Goal: Task Accomplishment & Management: Complete application form

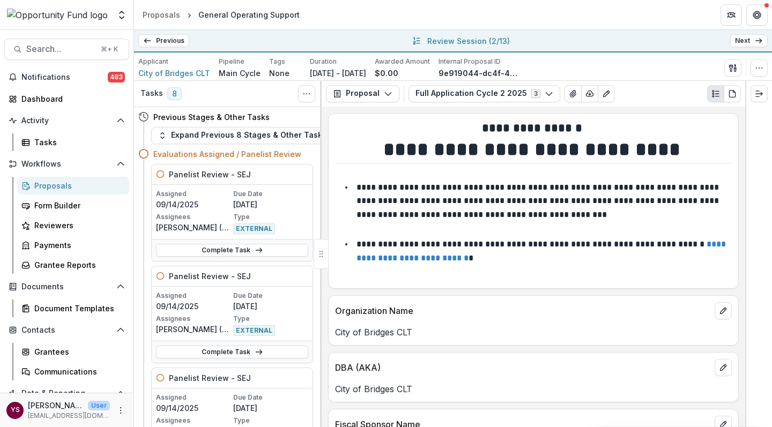
scroll to position [421, 0]
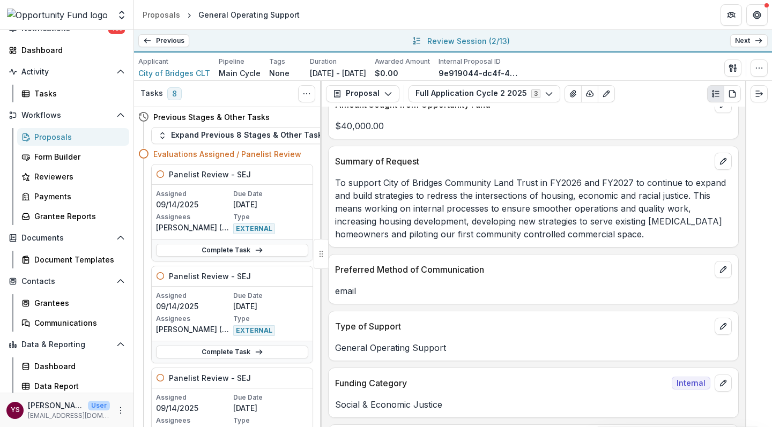
click at [163, 40] on link "Previous" at bounding box center [163, 40] width 51 height 13
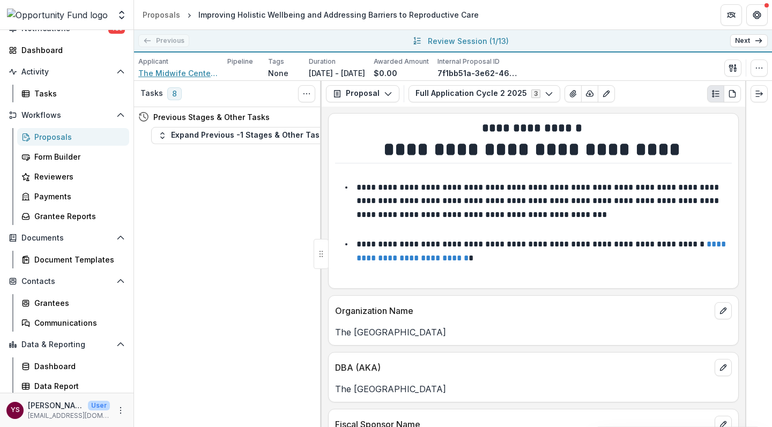
click at [203, 75] on span "The Midwife Center for Birth & Women's Health" at bounding box center [178, 73] width 80 height 11
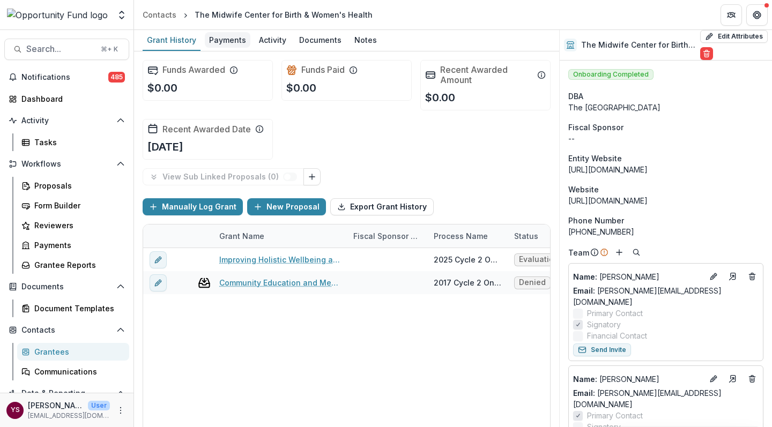
click at [224, 42] on div "Payments" at bounding box center [228, 40] width 46 height 16
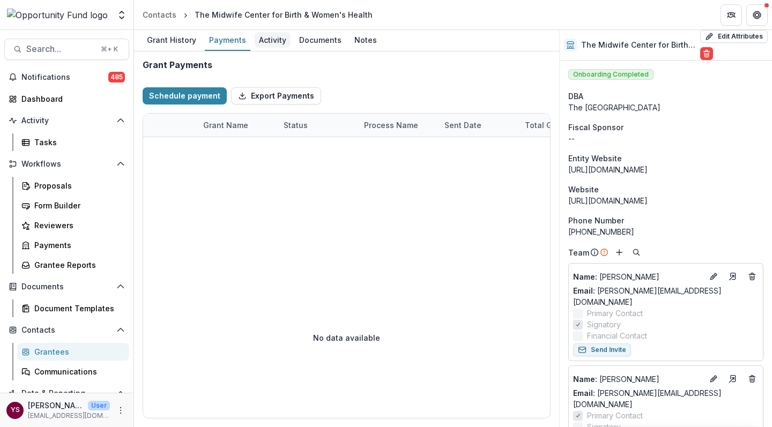
click at [269, 39] on div "Activity" at bounding box center [273, 40] width 36 height 16
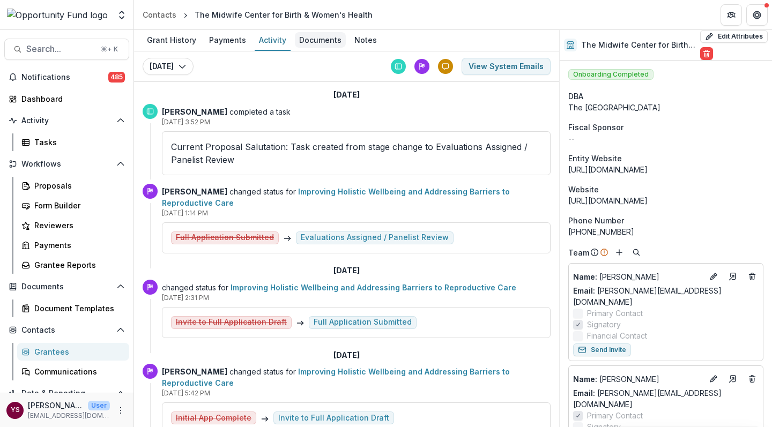
click at [312, 42] on div "Documents" at bounding box center [320, 40] width 51 height 16
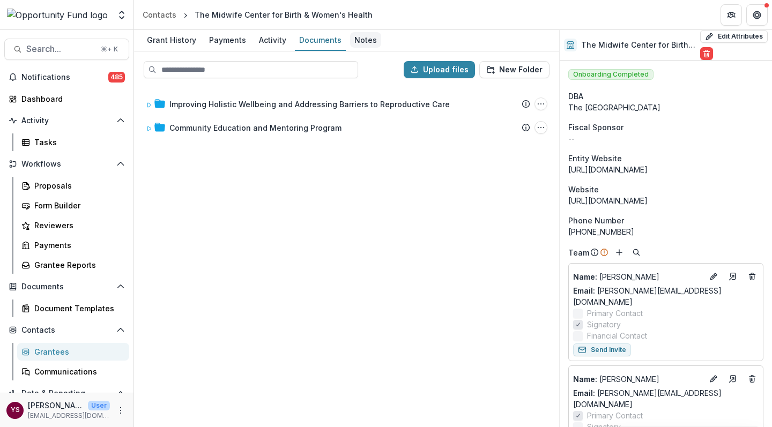
click at [360, 42] on div "Notes" at bounding box center [365, 40] width 31 height 16
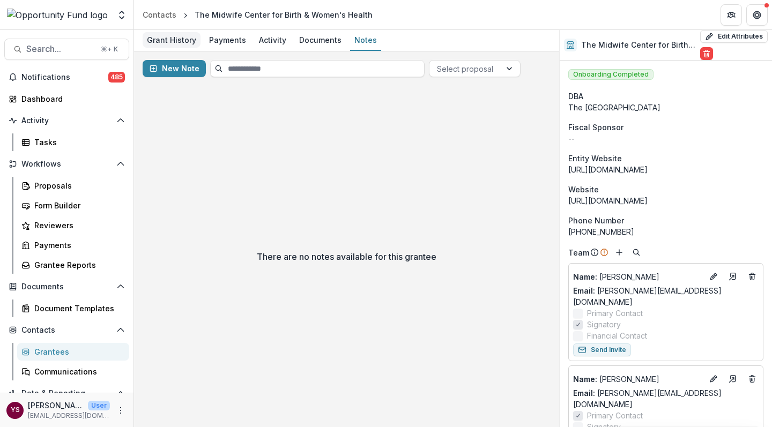
click at [180, 42] on div "Grant History" at bounding box center [172, 40] width 58 height 16
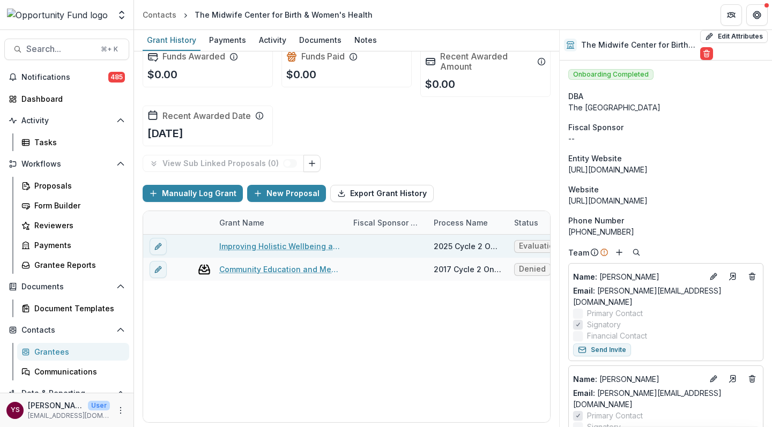
scroll to position [13, 0]
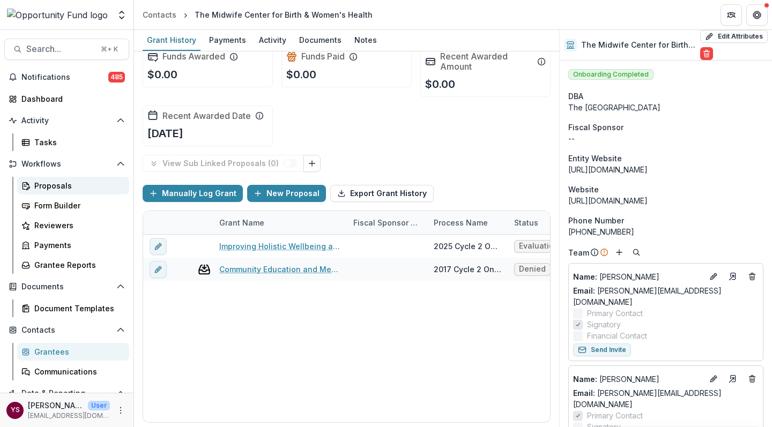
click at [59, 185] on div "Proposals" at bounding box center [77, 185] width 86 height 11
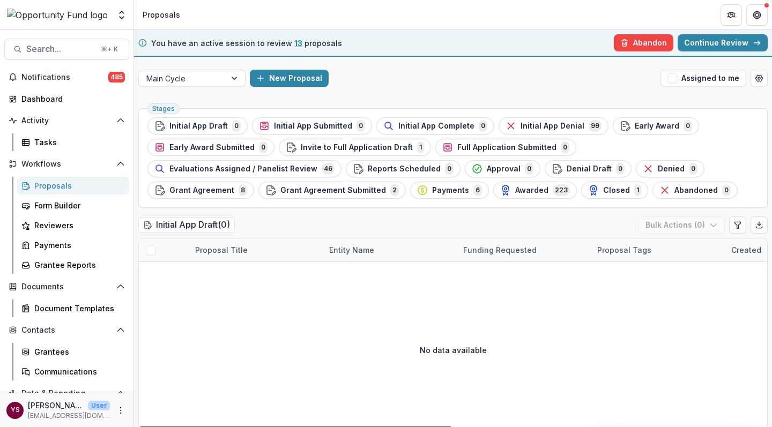
click at [737, 43] on link "Continue Review" at bounding box center [722, 42] width 90 height 17
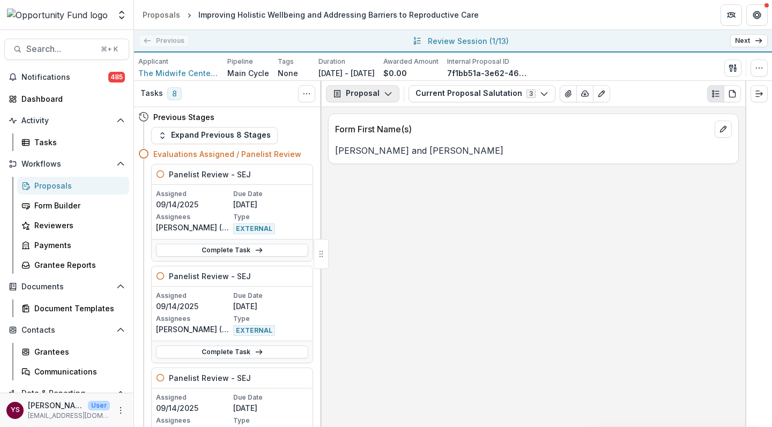
click at [386, 94] on icon "button" at bounding box center [388, 94] width 9 height 9
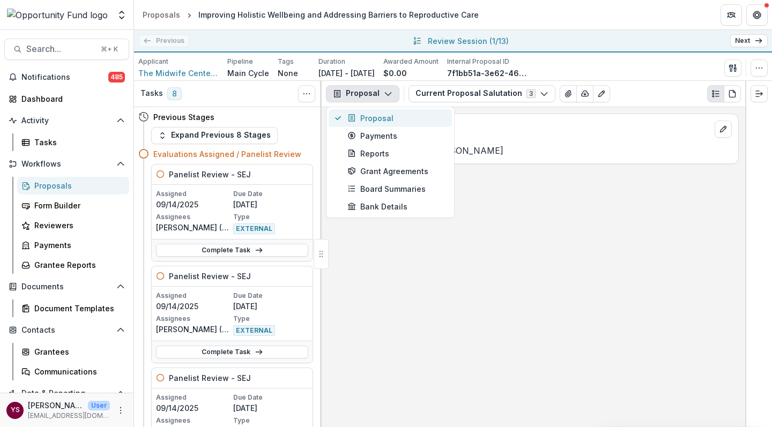
click at [370, 120] on div "Proposal" at bounding box center [396, 118] width 98 height 11
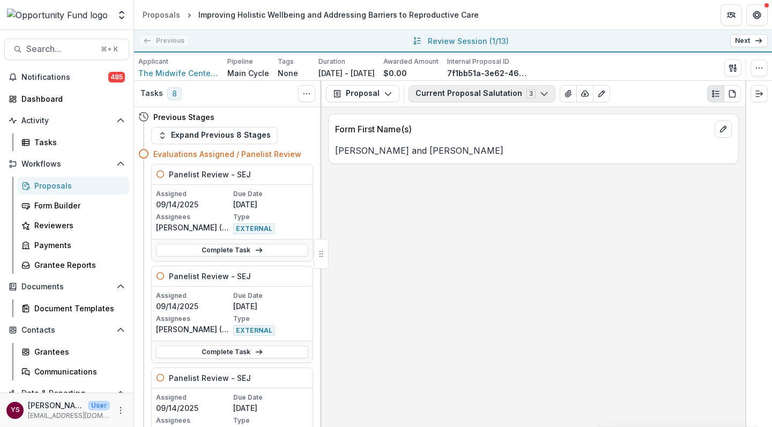
click at [540, 93] on icon "button" at bounding box center [544, 94] width 9 height 9
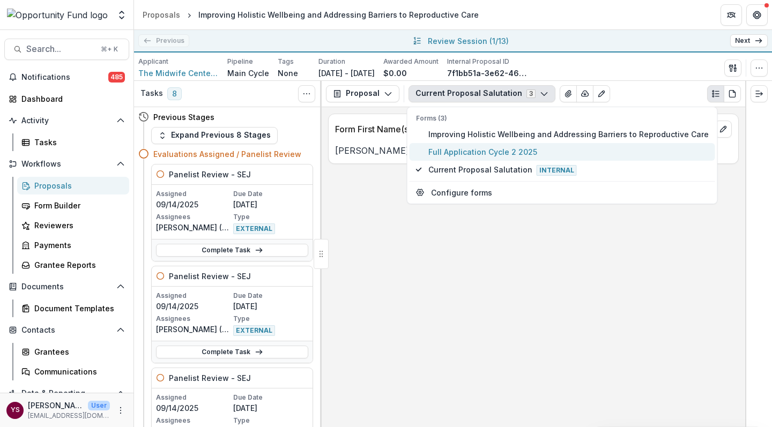
click at [475, 151] on span "Full Application Cycle 2 2025" at bounding box center [568, 151] width 280 height 11
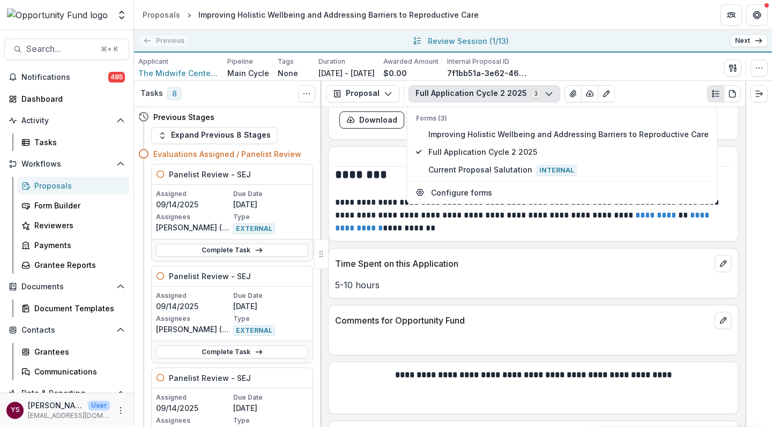
scroll to position [8056, 0]
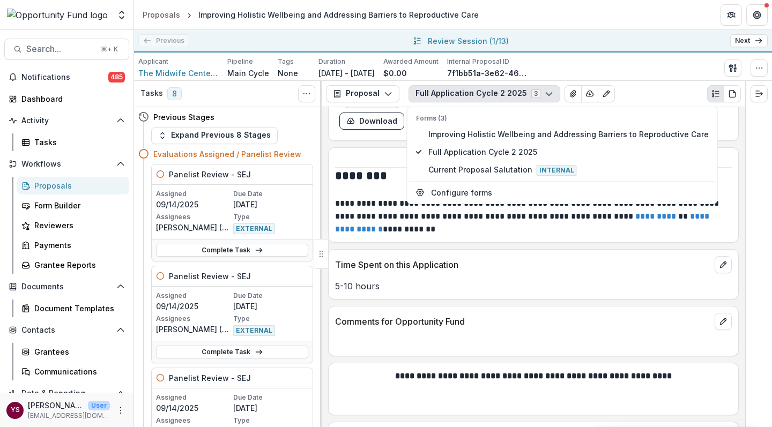
click at [526, 249] on div "Time Spent on this Application 5-10 hours" at bounding box center [533, 274] width 411 height 50
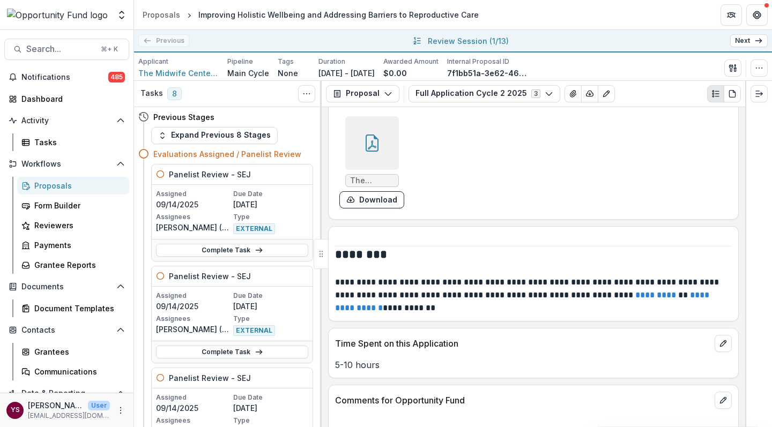
scroll to position [7976, 0]
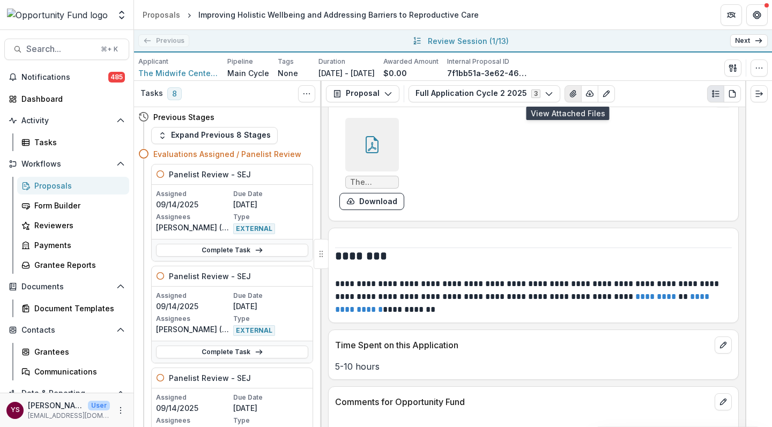
click at [570, 95] on icon "View Attached Files" at bounding box center [573, 94] width 6 height 6
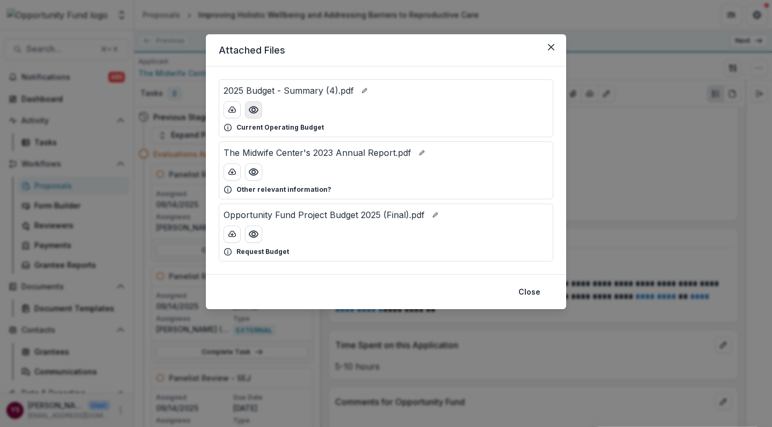
click at [254, 110] on icon "Preview 2025 Budget - Summary (4).pdf" at bounding box center [253, 110] width 11 height 11
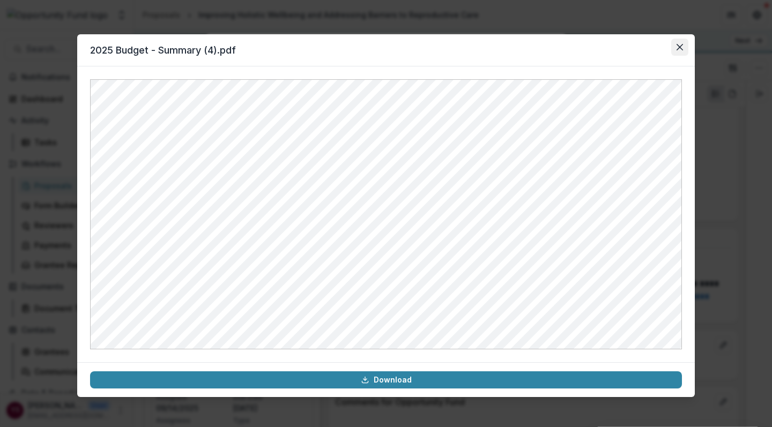
click at [680, 47] on icon "Close" at bounding box center [679, 47] width 6 height 6
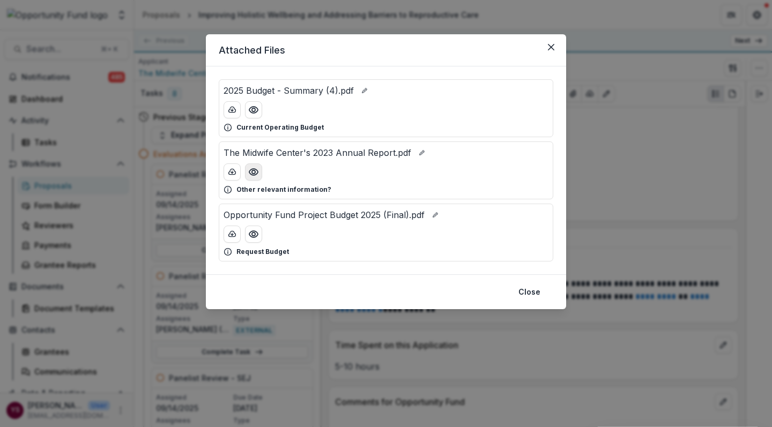
click at [254, 173] on circle "Preview The Midwife Center's 2023 Annual Report.pdf" at bounding box center [253, 171] width 3 height 3
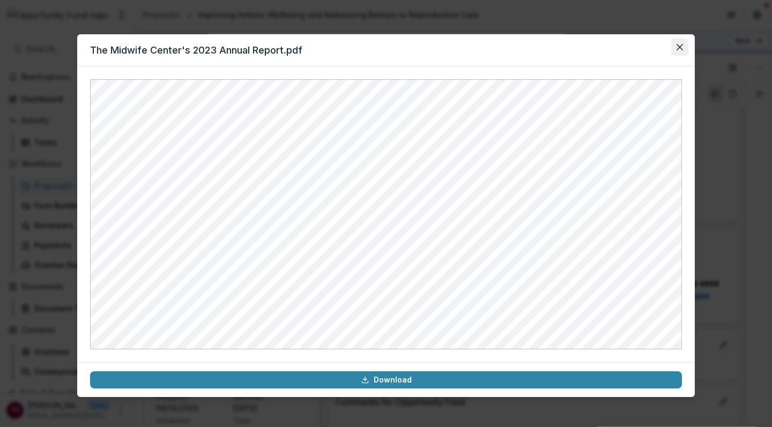
click at [680, 48] on icon "Close" at bounding box center [679, 47] width 6 height 6
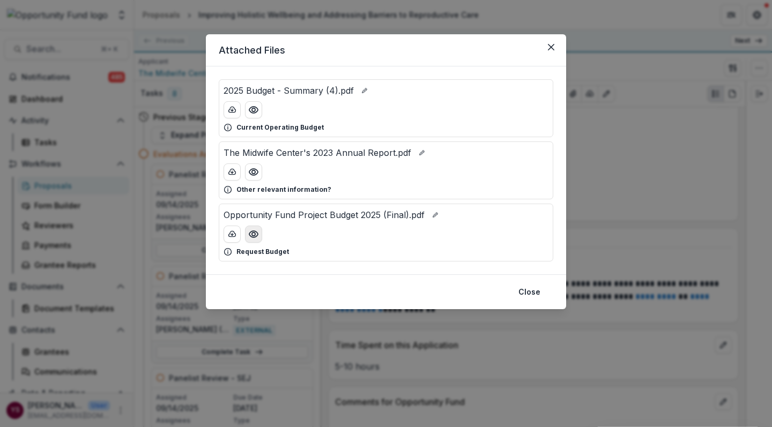
click at [254, 236] on circle "Preview Opportunity Fund Project Budget 2025 (Final).pdf" at bounding box center [253, 234] width 3 height 3
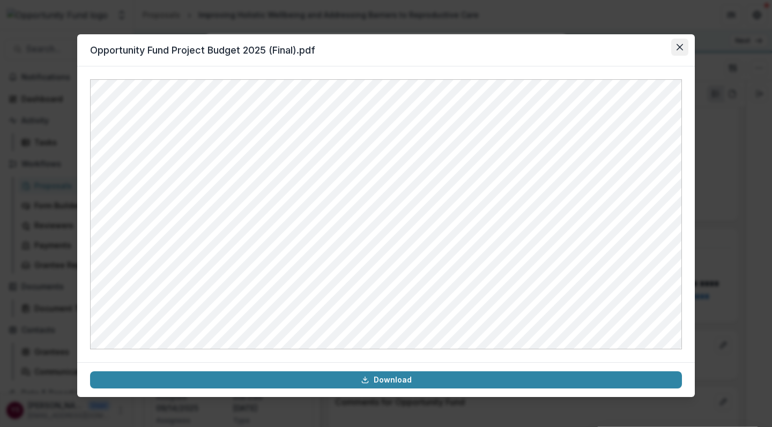
click at [681, 46] on icon "Close" at bounding box center [679, 47] width 6 height 6
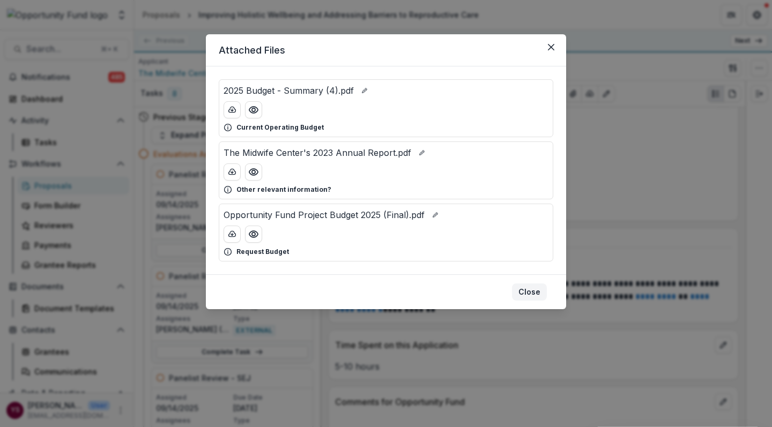
click at [537, 294] on button "Close" at bounding box center [529, 292] width 35 height 17
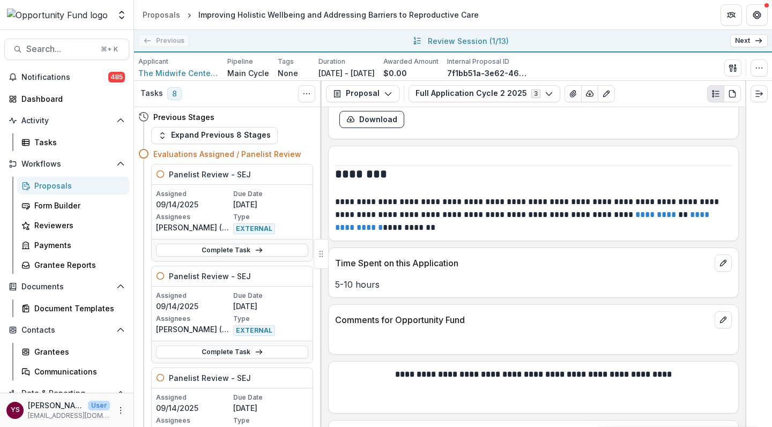
scroll to position [8057, 0]
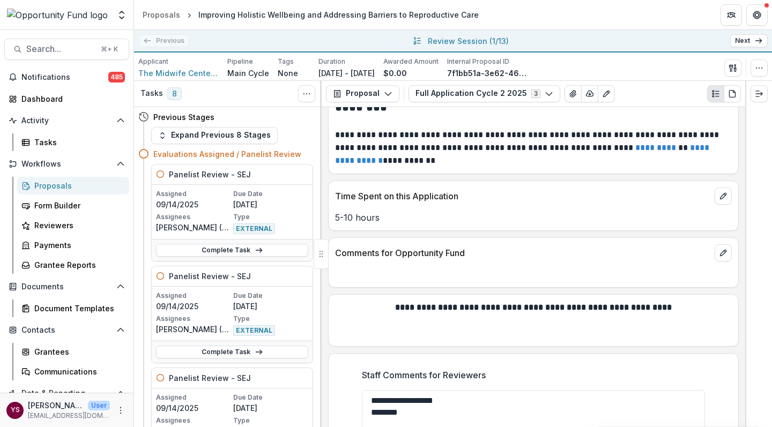
scroll to position [8124, 0]
click at [411, 391] on textarea "**********" at bounding box center [533, 412] width 343 height 43
paste textarea "**********"
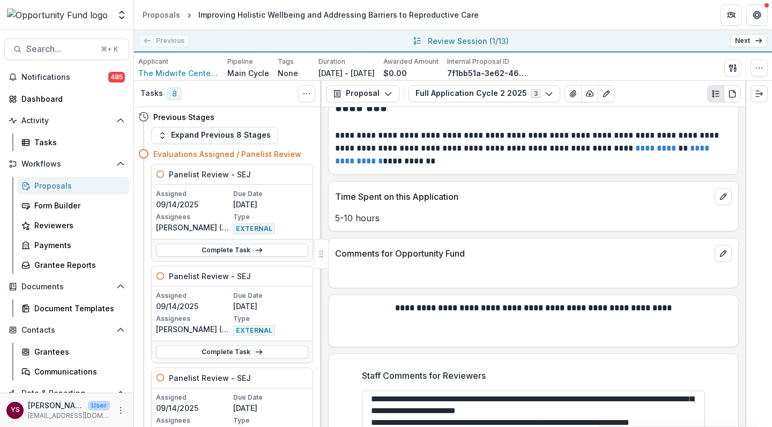
scroll to position [115, 0]
type textarea "**********"
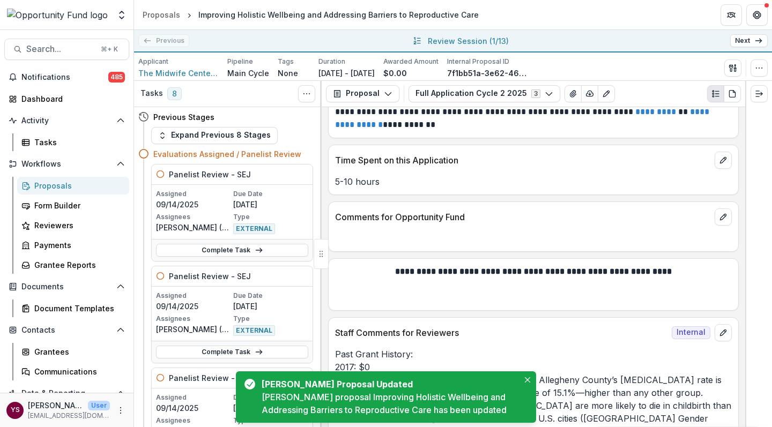
scroll to position [8160, 0]
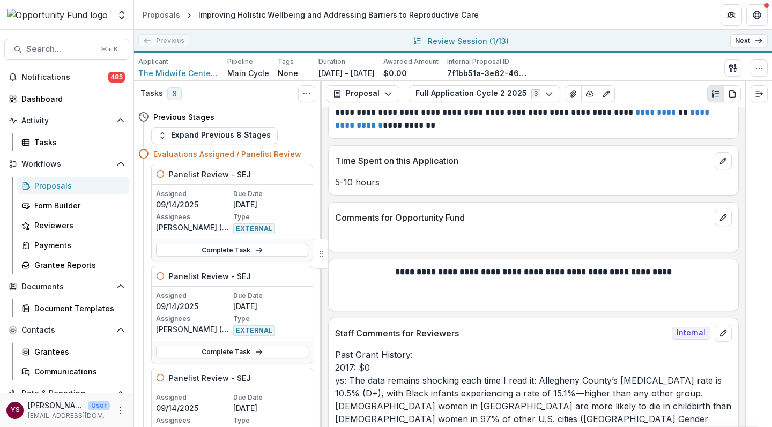
click at [750, 40] on link "Next" at bounding box center [749, 40] width 38 height 13
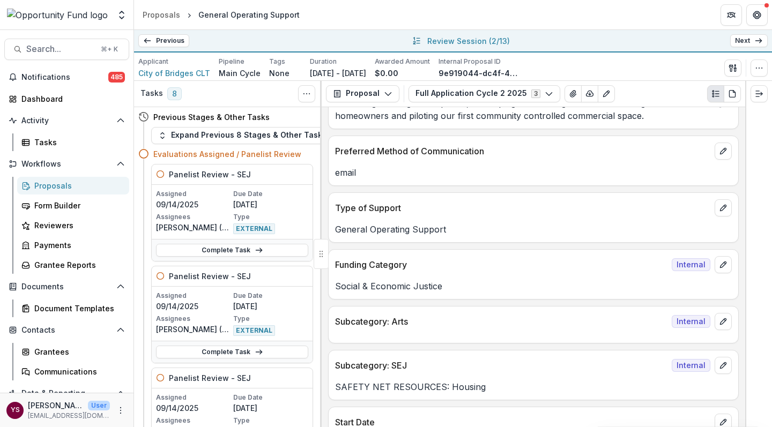
scroll to position [543, 0]
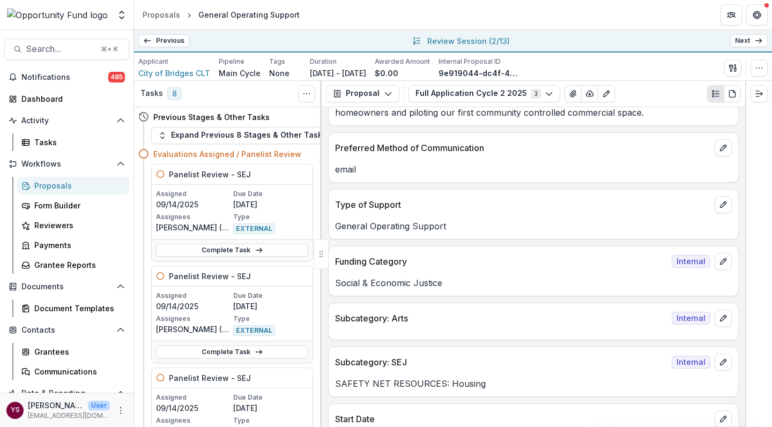
click at [170, 42] on link "Previous" at bounding box center [163, 40] width 51 height 13
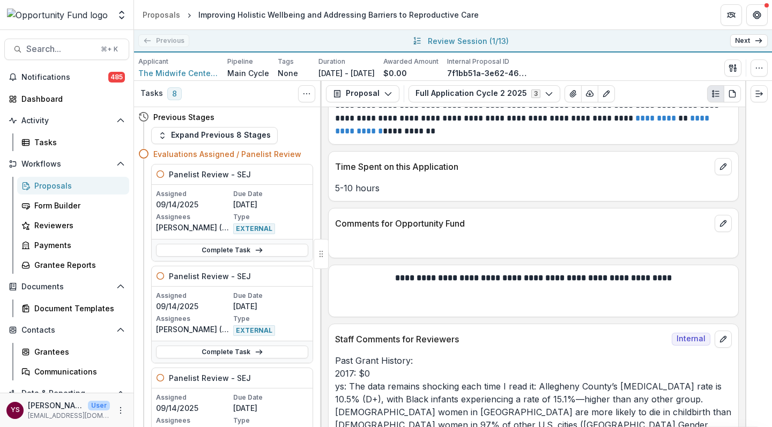
scroll to position [8154, 0]
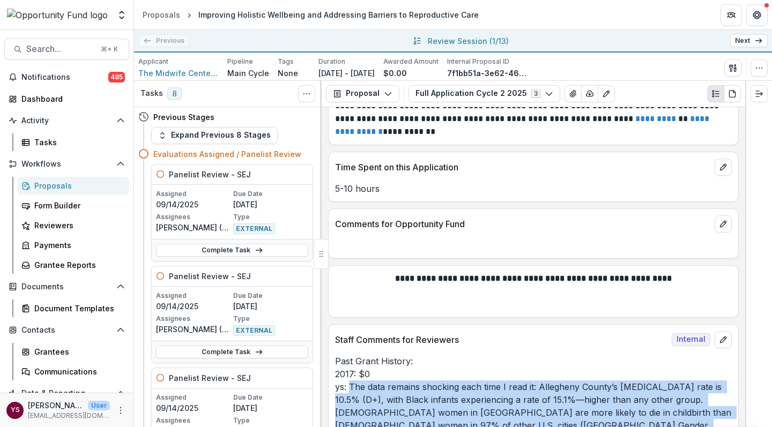
drag, startPoint x: 350, startPoint y: 322, endPoint x: 597, endPoint y: 403, distance: 259.5
click at [597, 403] on p "Past Grant History: 2017: $0 ys: The data remains shocking each time I read it:…" at bounding box center [533, 425] width 397 height 141
click at [721, 337] on icon "edit" at bounding box center [723, 340] width 6 height 6
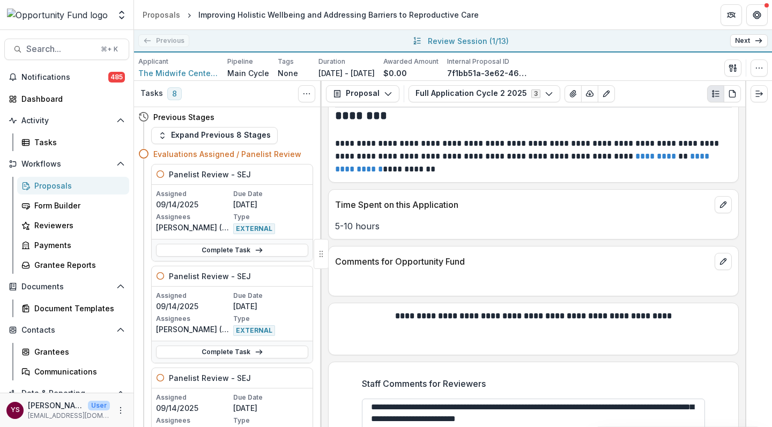
scroll to position [102, 0]
drag, startPoint x: 384, startPoint y: 368, endPoint x: 568, endPoint y: 365, distance: 184.4
click at [568, 399] on textarea "**********" at bounding box center [533, 420] width 343 height 43
paste textarea "**********"
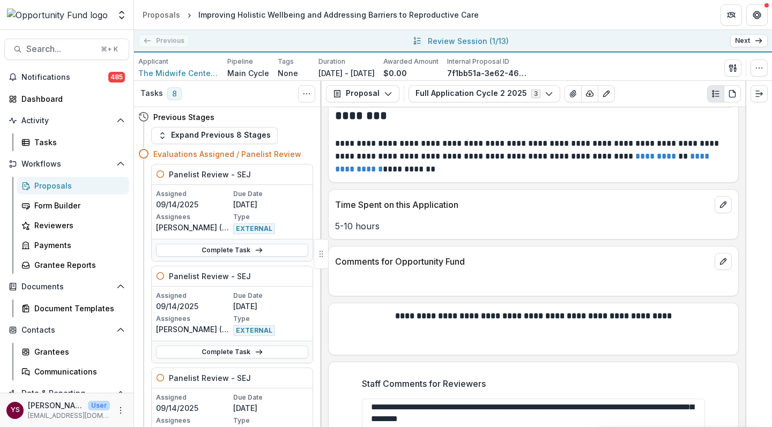
type textarea "**********"
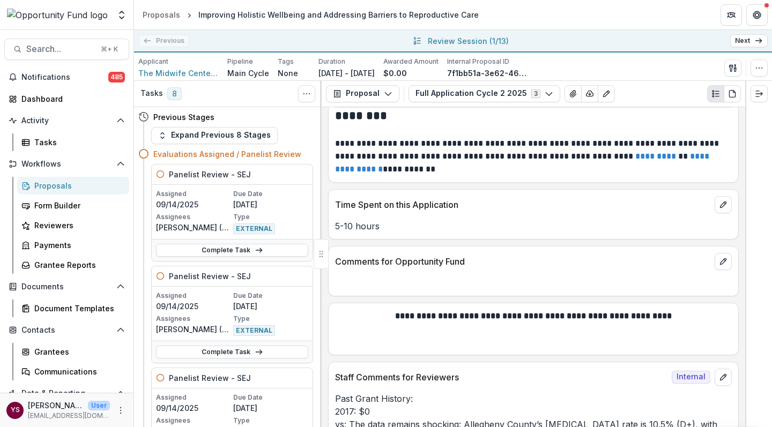
click at [748, 39] on link "Next" at bounding box center [749, 40] width 38 height 13
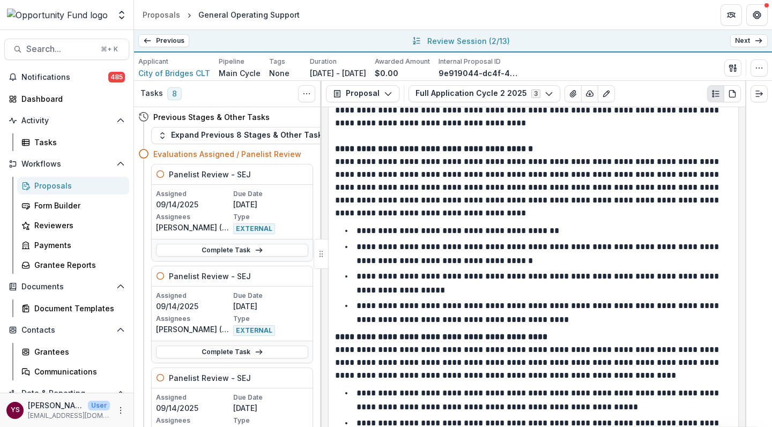
scroll to position [2154, 0]
